Goal: Task Accomplishment & Management: Manage account settings

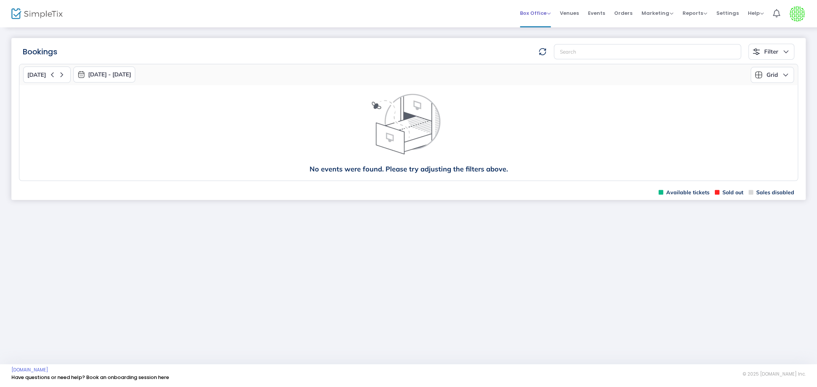
click at [549, 10] on span "Box Office" at bounding box center [535, 12] width 31 height 7
click at [542, 24] on li "Sell Tickets" at bounding box center [547, 20] width 54 height 15
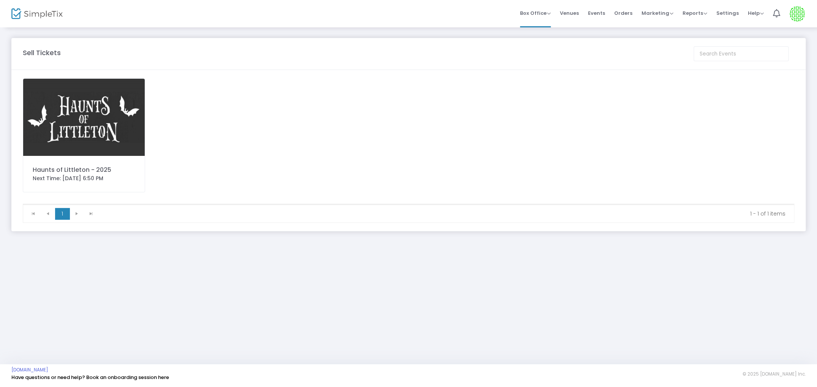
click at [73, 141] on img at bounding box center [84, 117] width 122 height 77
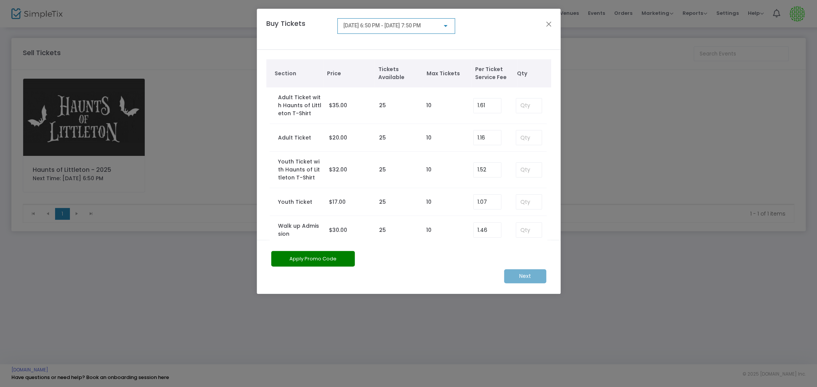
click at [449, 25] on div at bounding box center [445, 26] width 7 height 6
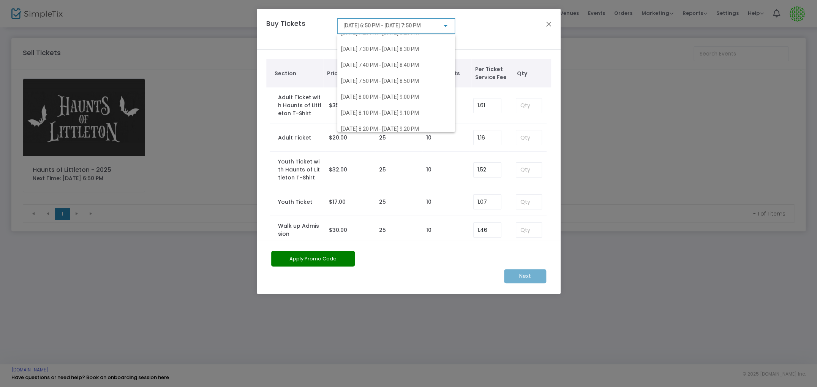
scroll to position [408, 0]
click at [404, 101] on span "[DATE] 8:00 PM - [DATE] 9:00 PM" at bounding box center [396, 98] width 110 height 16
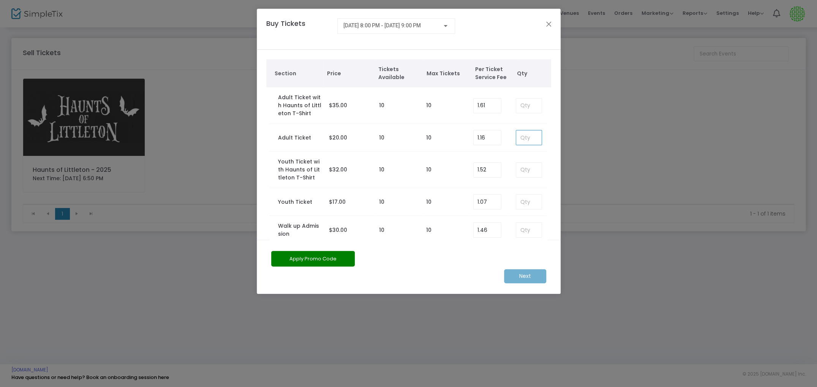
click at [528, 137] on input at bounding box center [528, 137] width 25 height 14
type input "10"
click at [528, 276] on m-button "Next" at bounding box center [525, 276] width 42 height 14
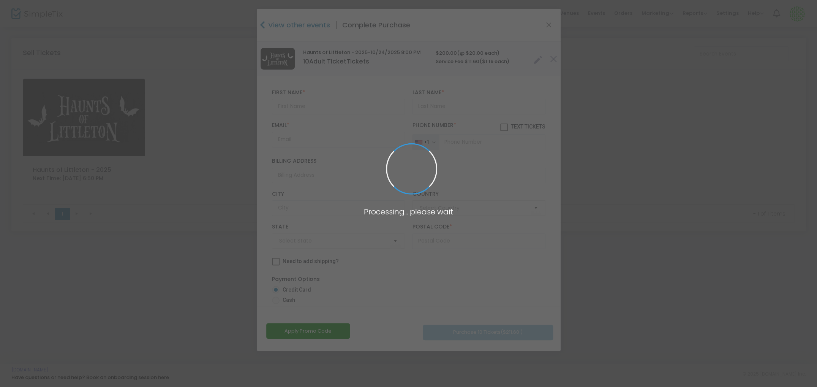
type input "[GEOGRAPHIC_DATA]"
type input "[US_STATE]"
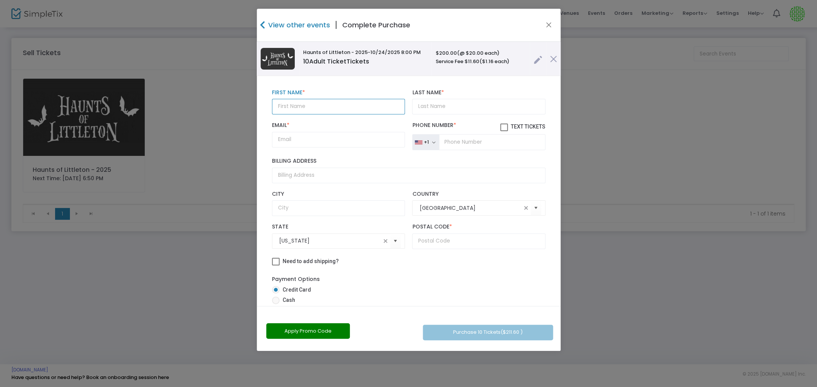
click at [340, 104] on input "text" at bounding box center [338, 107] width 133 height 16
type input "[PERSON_NAME]"
type input "[PERSON_NAME][EMAIL_ADDRESS][DOMAIN_NAME]"
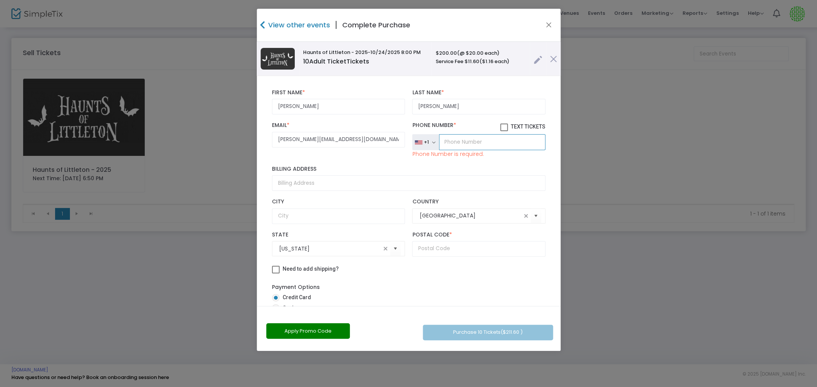
paste input "[PHONE_NUMBER]"
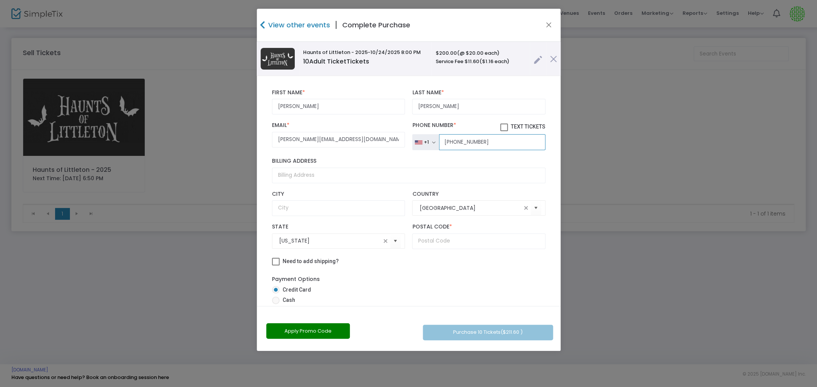
type input "[PHONE_NUMBER]"
click at [325, 180] on input "Billing Address" at bounding box center [409, 176] width 274 height 16
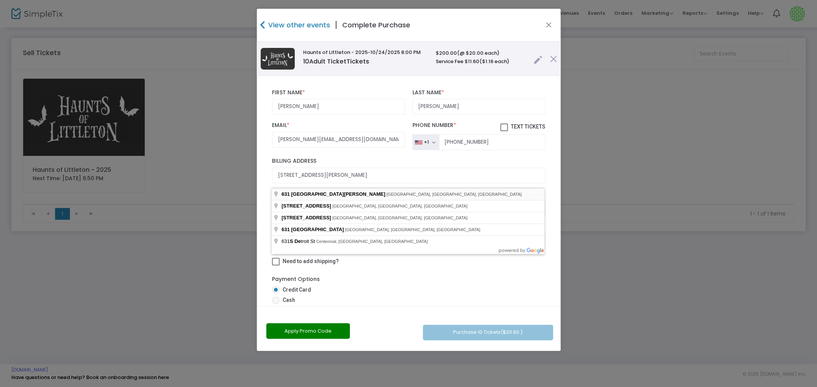
type input "[STREET_ADDRESS][PERSON_NAME]"
type input "Lakewood"
type input "80226"
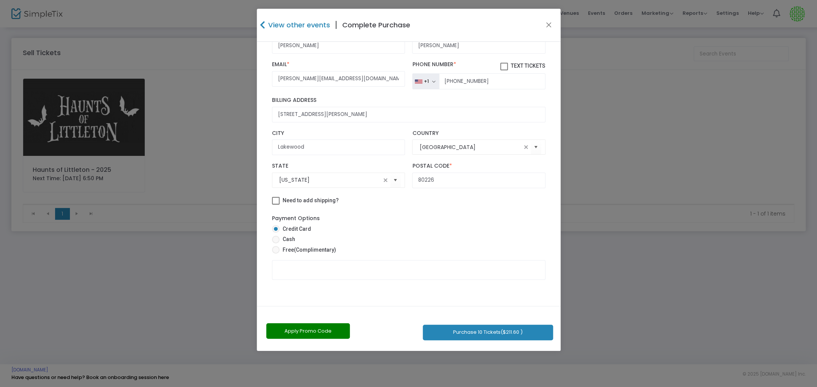
scroll to position [68, 0]
click at [457, 331] on button "Purchase 10 Tickets ($211.60 )" at bounding box center [488, 332] width 130 height 16
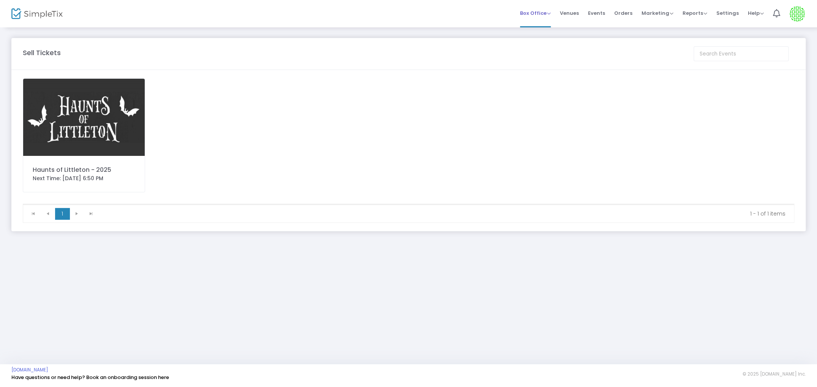
click at [533, 12] on span "Box Office" at bounding box center [535, 12] width 31 height 7
click at [625, 10] on span "Orders" at bounding box center [623, 12] width 18 height 19
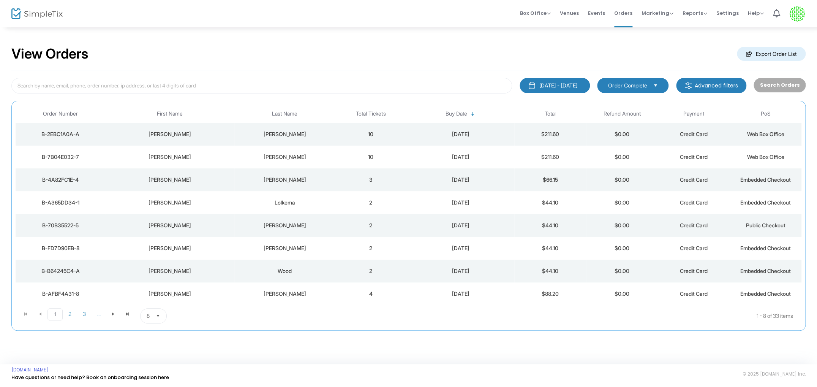
click at [61, 157] on div "B-7B04E032-7" at bounding box center [60, 157] width 86 height 8
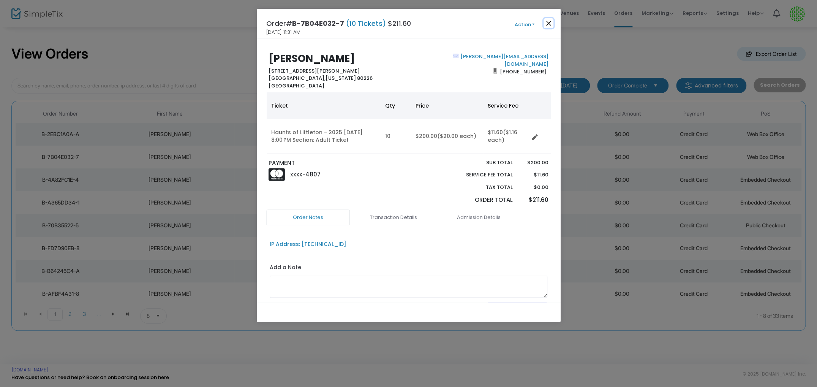
click at [550, 22] on button "Close" at bounding box center [549, 23] width 10 height 10
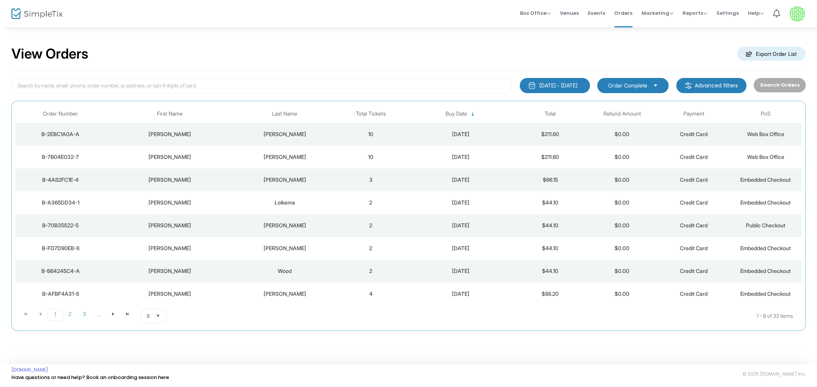
click at [75, 134] on div "B-2EBC1A0A-A" at bounding box center [60, 134] width 86 height 8
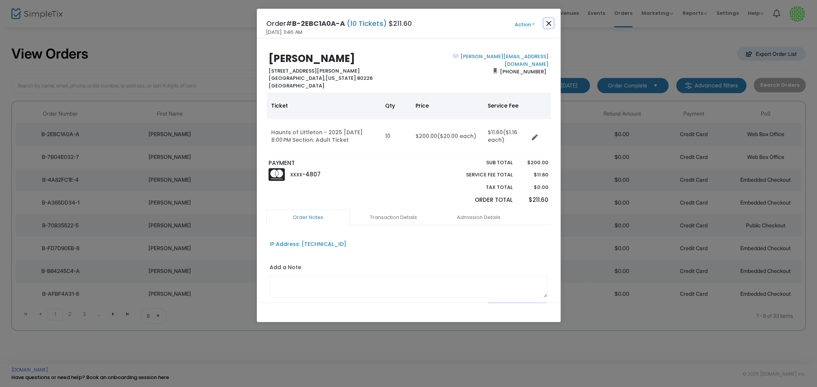
click at [550, 22] on button "Close" at bounding box center [549, 23] width 10 height 10
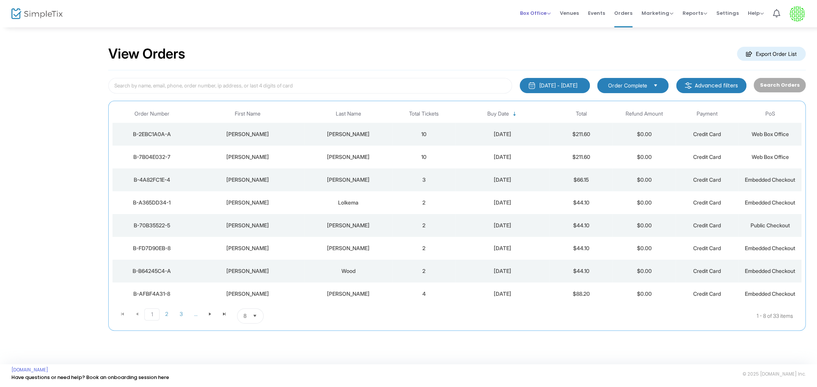
click at [539, 11] on span "Box Office" at bounding box center [535, 12] width 31 height 7
click at [542, 38] on li "Bookings" at bounding box center [547, 34] width 54 height 15
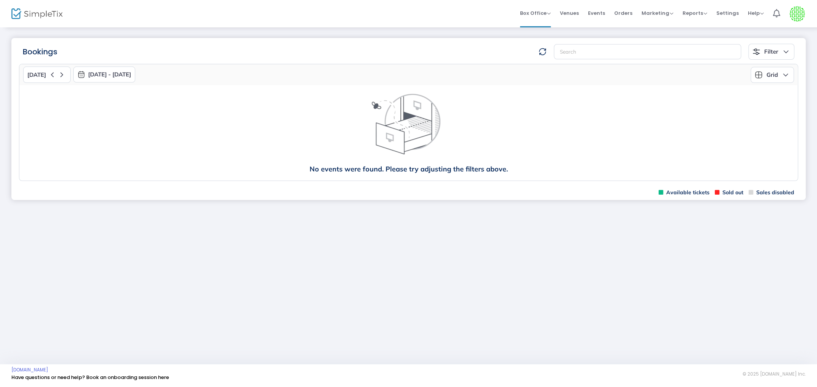
click at [121, 74] on button "[DATE] - [DATE]" at bounding box center [104, 74] width 62 height 16
click at [169, 92] on span "button" at bounding box center [172, 92] width 6 height 6
click at [152, 169] on span "24" at bounding box center [151, 167] width 13 height 13
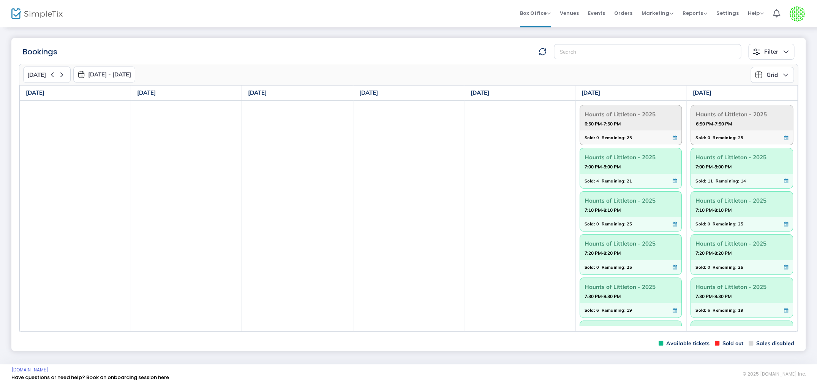
scroll to position [169, 0]
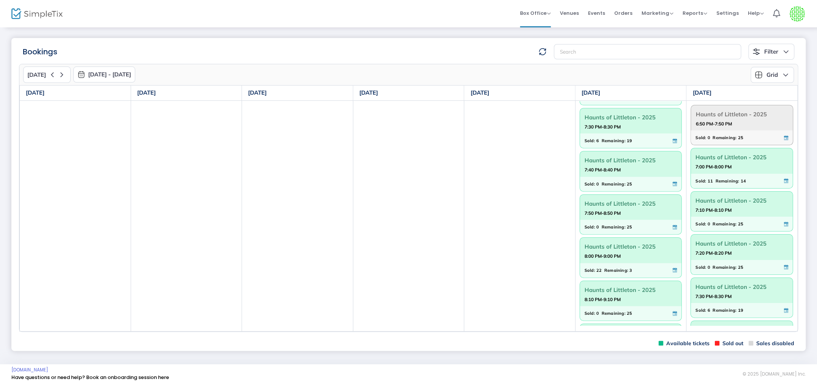
click at [602, 253] on strong "8:00 PM-9:00 PM" at bounding box center [603, 255] width 36 height 9
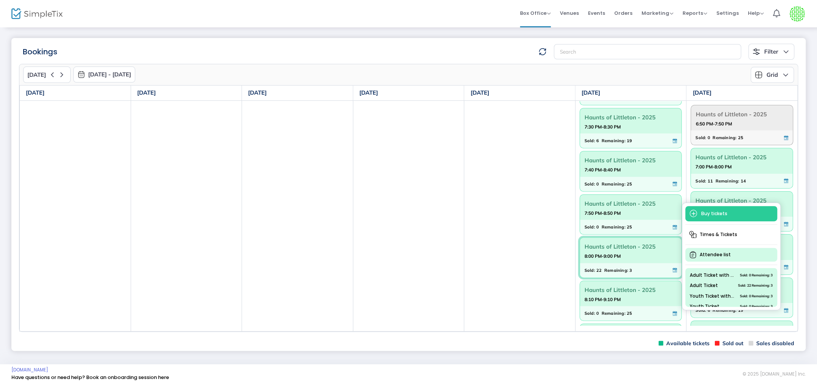
click at [703, 253] on span "Attendee list" at bounding box center [731, 255] width 92 height 14
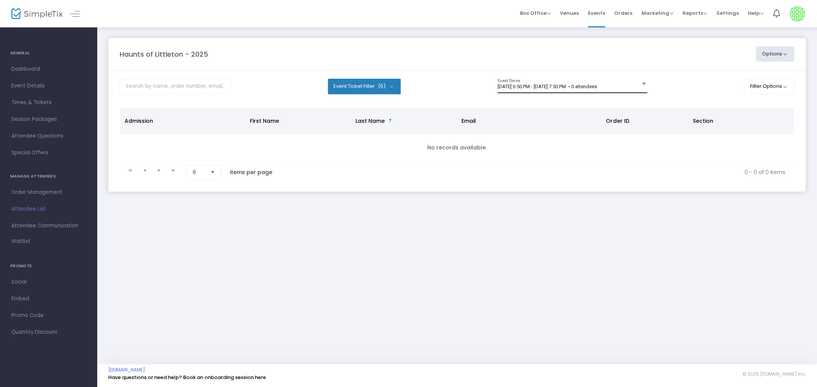
click at [642, 83] on div at bounding box center [643, 84] width 7 height 6
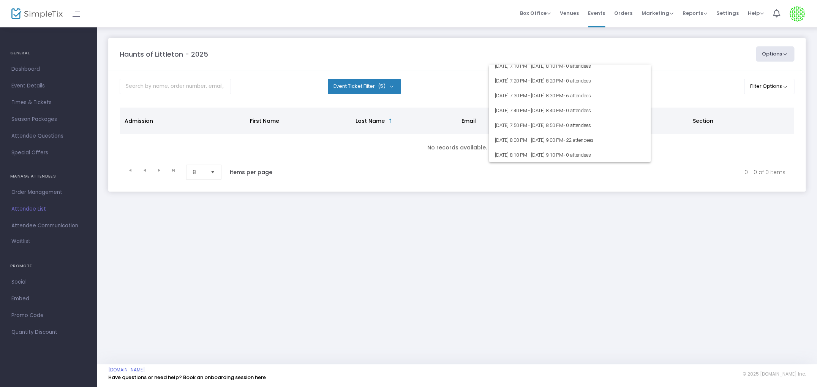
scroll to position [377, 0]
click at [587, 142] on span "10/24/2025 @ 8:00 PM - 10/24/2025 @ 9:00 PM • 22 attendees" at bounding box center [570, 139] width 150 height 15
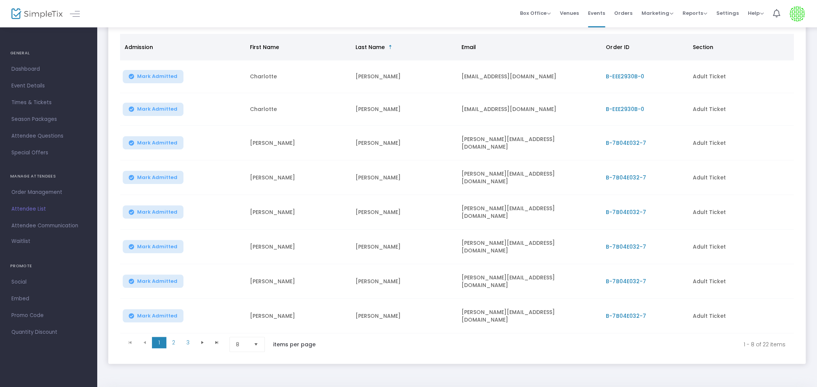
scroll to position [91, 0]
click at [201, 338] on kendo-pager-next-buttons at bounding box center [209, 342] width 29 height 15
click at [202, 338] on span "Go to the next page" at bounding box center [202, 341] width 6 height 6
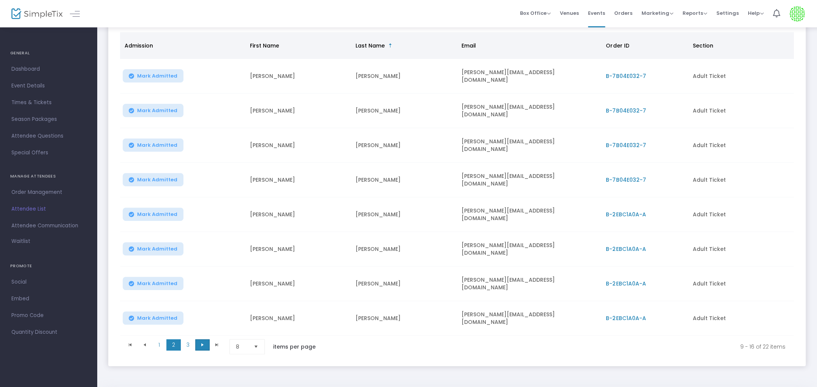
click at [202, 342] on span "Go to the next page" at bounding box center [202, 345] width 6 height 6
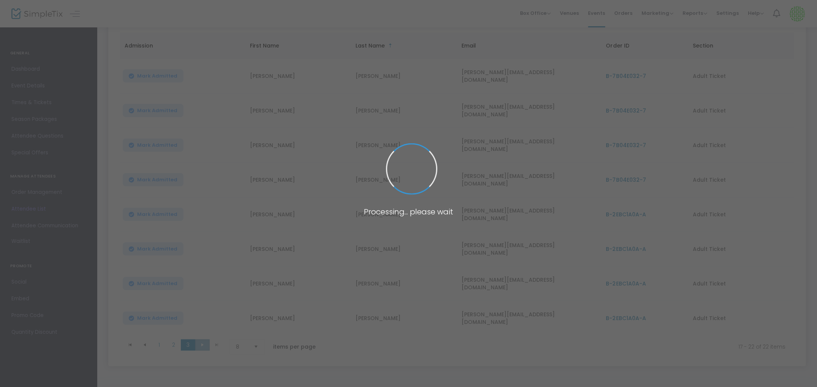
scroll to position [40, 0]
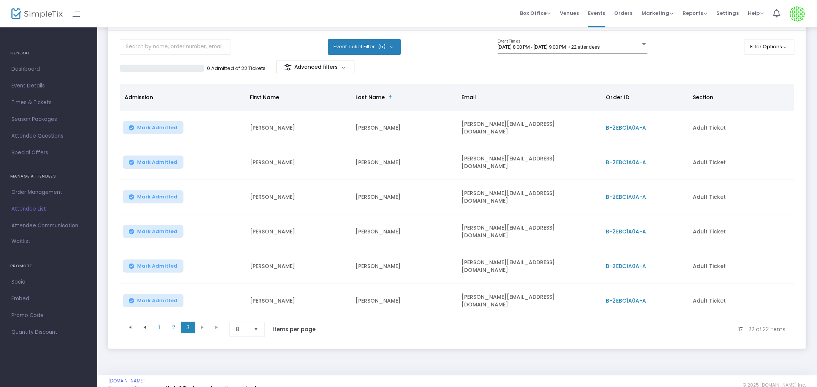
click at [202, 321] on kendo-pager-next-buttons at bounding box center [209, 328] width 29 height 15
click at [34, 70] on span "Dashboard" at bounding box center [48, 69] width 74 height 10
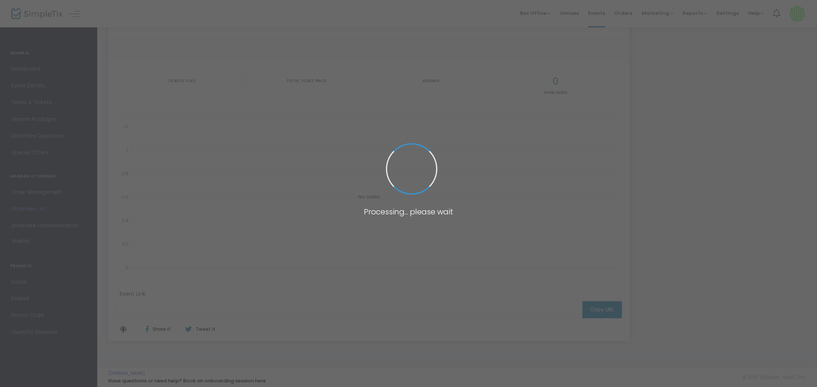
type input "https://www.simpletix.com/e/haunts-of-littleton-2025-tickets-227951"
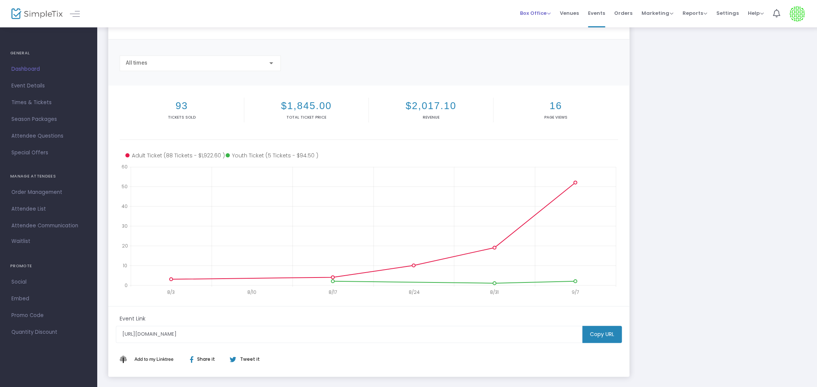
click at [541, 11] on span "Box Office" at bounding box center [535, 12] width 31 height 7
click at [542, 22] on li "Sell Tickets" at bounding box center [547, 20] width 54 height 15
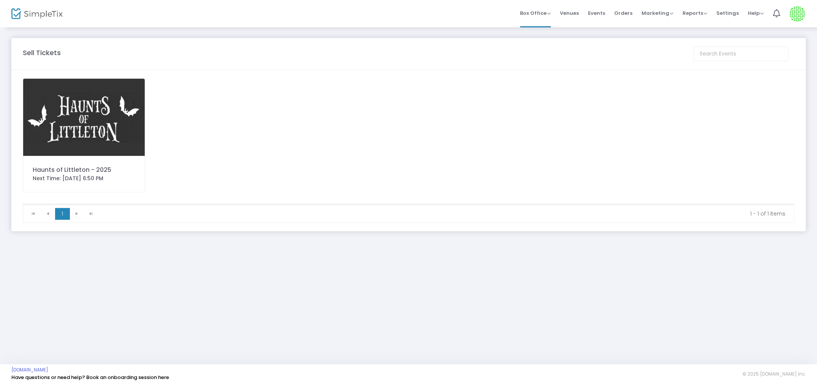
click at [88, 140] on img at bounding box center [84, 117] width 122 height 77
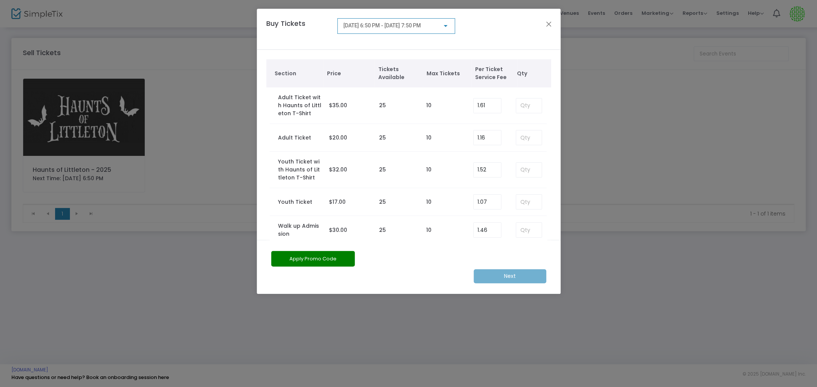
click at [444, 27] on div at bounding box center [446, 26] width 4 height 2
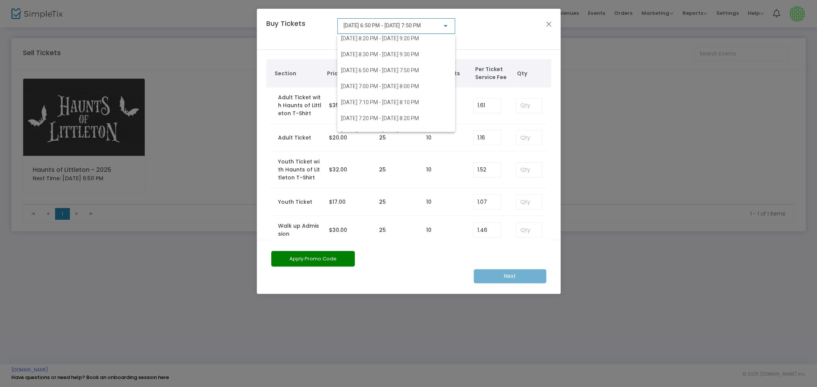
scroll to position [150, 0]
click at [387, 86] on span "[DATE] 7:00 PM - [DATE] 8:00 PM" at bounding box center [380, 84] width 78 height 6
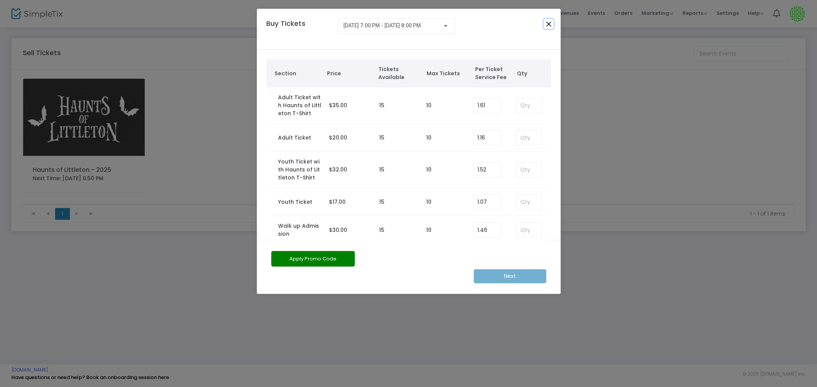
click at [550, 25] on button "Close" at bounding box center [549, 24] width 10 height 10
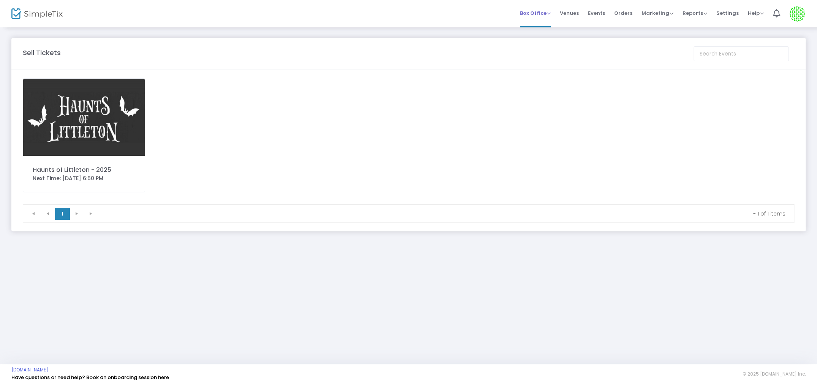
click at [545, 13] on span "Box Office" at bounding box center [535, 12] width 31 height 7
click at [550, 39] on li "Bookings" at bounding box center [547, 34] width 54 height 15
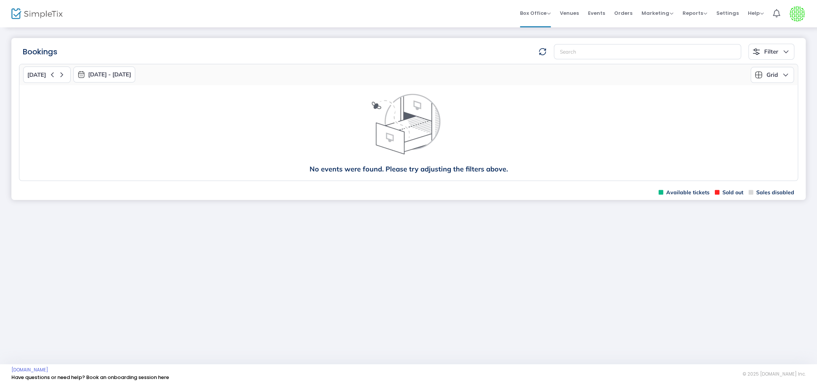
click at [130, 69] on button "[DATE] - [DATE]" at bounding box center [104, 74] width 62 height 16
click at [169, 91] on span "button" at bounding box center [172, 92] width 6 height 6
click at [162, 154] on span "18" at bounding box center [164, 154] width 13 height 13
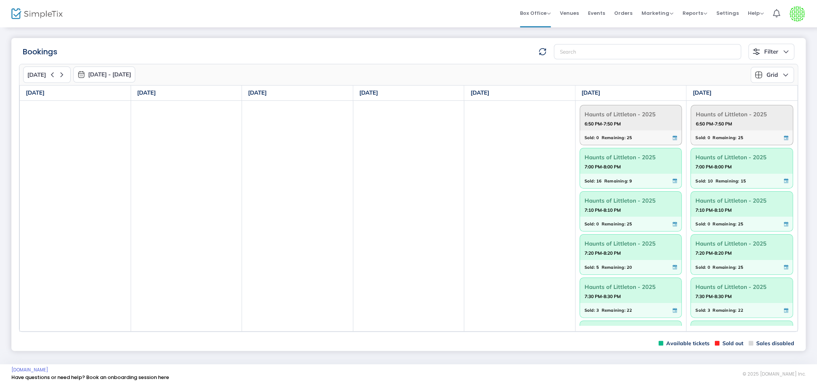
click at [707, 174] on div "Sold: 10 Remaining: 15" at bounding box center [742, 181] width 102 height 14
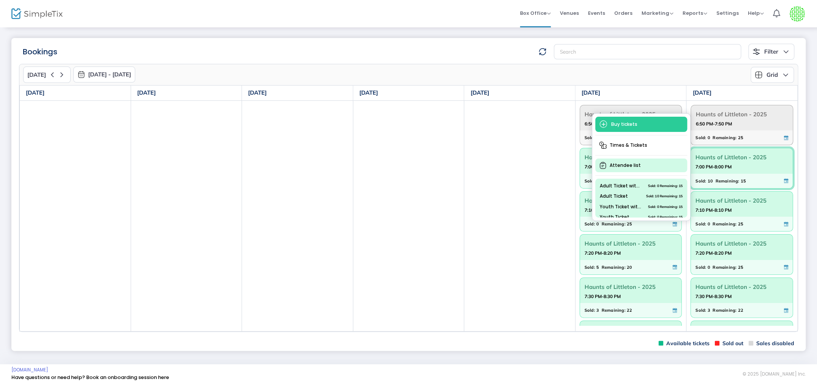
click at [651, 164] on span "Attendee list" at bounding box center [641, 165] width 92 height 14
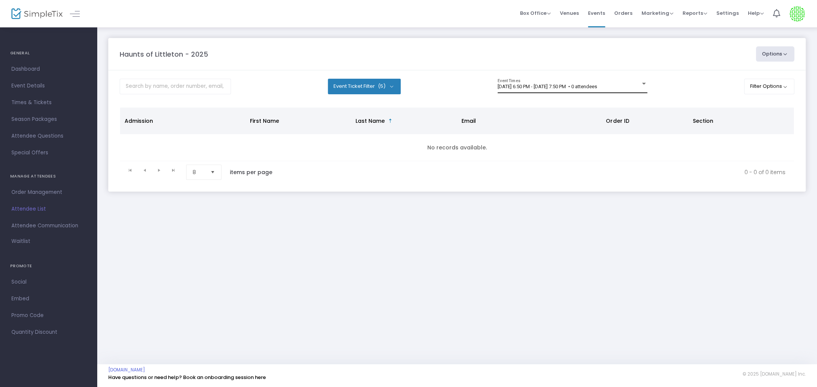
click at [642, 83] on div at bounding box center [643, 84] width 7 height 6
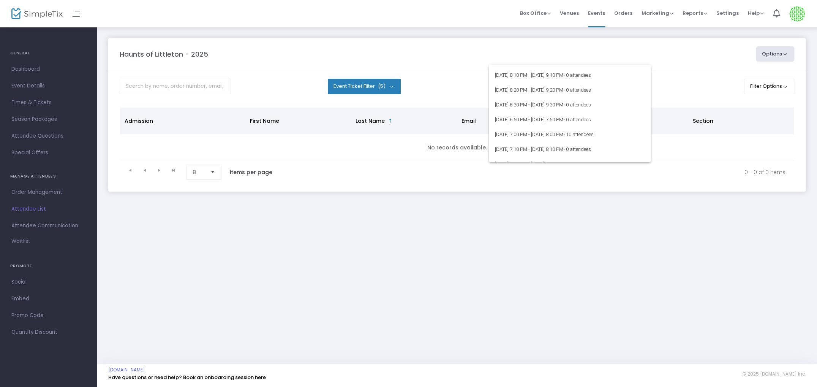
scroll to position [133, 0]
click at [584, 131] on span "10/18/2025 @ 7:00 PM - 10/18/2025 @ 8:00 PM • 10 attendees" at bounding box center [570, 131] width 150 height 15
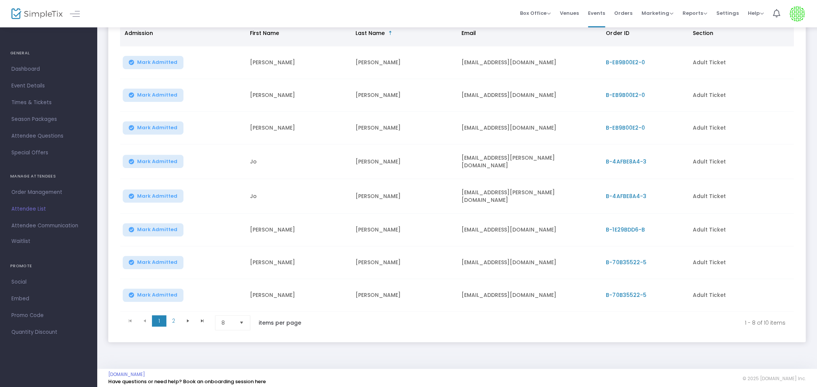
scroll to position [105, 0]
click at [187, 316] on span "Go to the next page" at bounding box center [188, 319] width 6 height 6
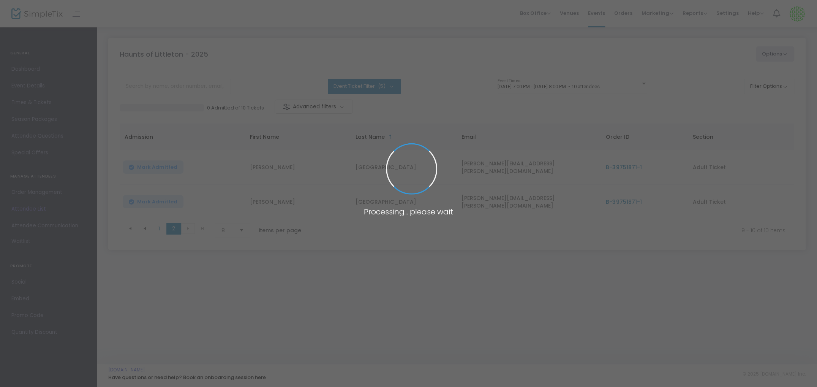
scroll to position [0, 0]
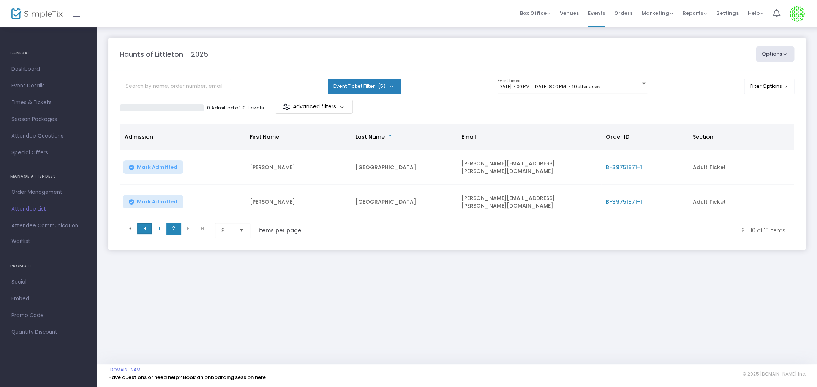
click at [148, 226] on span "Go to the previous page" at bounding box center [145, 228] width 6 height 6
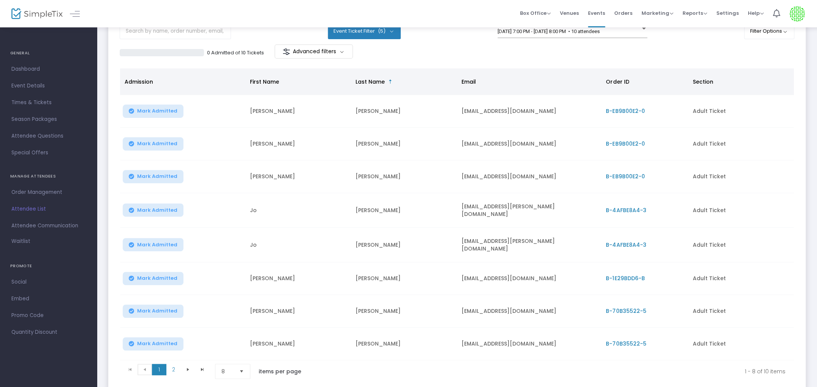
scroll to position [60, 0]
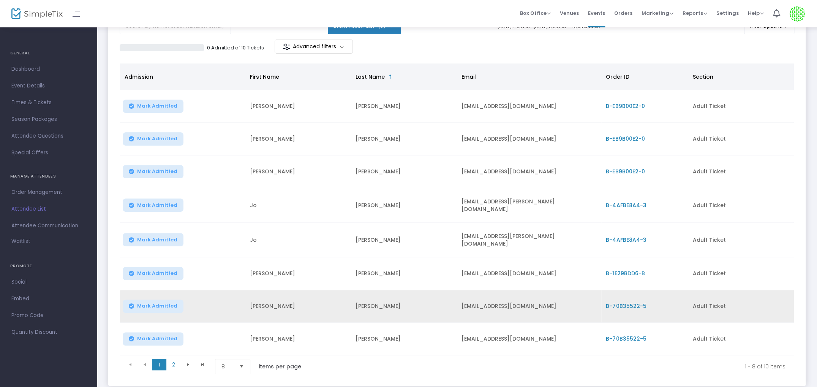
click at [622, 302] on span "B-70B35522-5" at bounding box center [626, 306] width 40 height 8
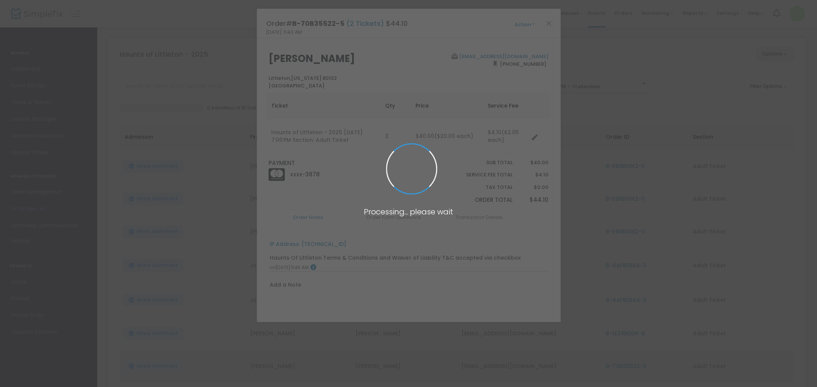
scroll to position [0, 0]
